Goal: Check status

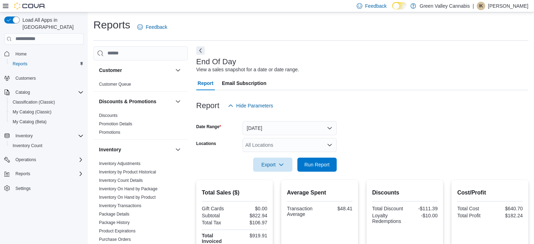
scroll to position [5, 0]
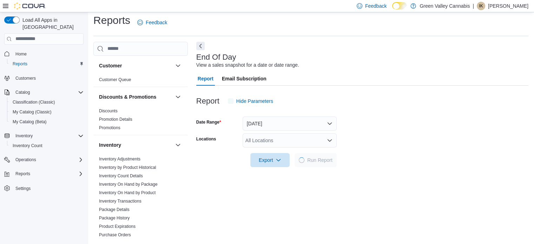
scroll to position [39, 0]
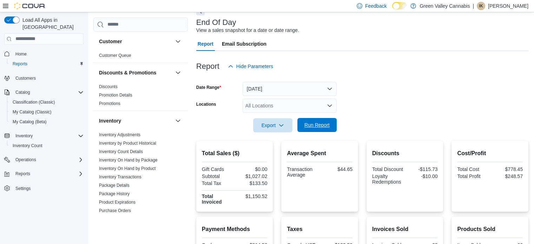
drag, startPoint x: 309, startPoint y: 134, endPoint x: 309, endPoint y: 131, distance: 3.5
click at [309, 131] on div "Report Hide Parameters Date Range Today Locations All Locations Export Run Repo…" at bounding box center [362, 196] width 332 height 291
click at [309, 131] on span "Run Report" at bounding box center [317, 125] width 31 height 14
